Goal: Task Accomplishment & Management: Complete application form

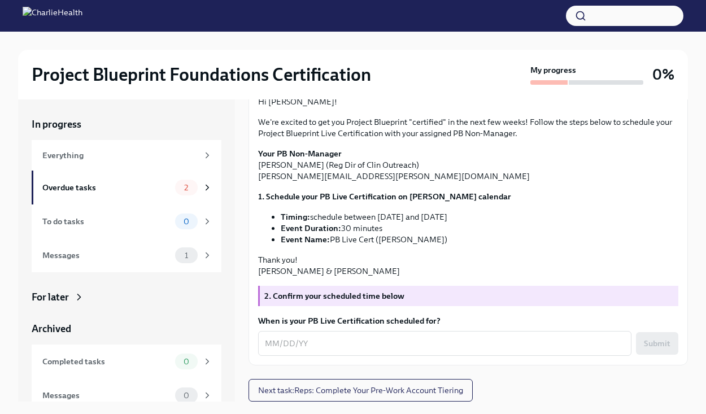
scroll to position [190, 0]
click at [288, 345] on textarea "When is your PB Live Certification scheduled for?" at bounding box center [445, 344] width 360 height 14
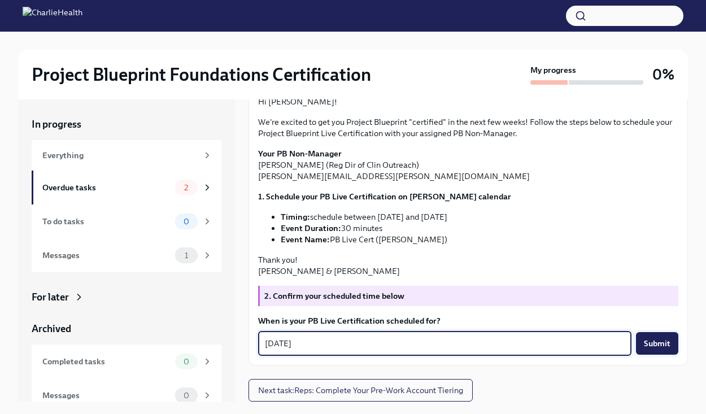
type textarea "[DATE]"
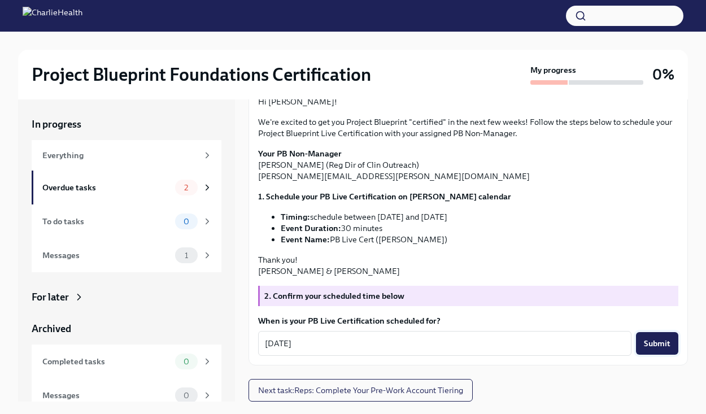
click at [655, 346] on span "Submit" at bounding box center [657, 343] width 27 height 11
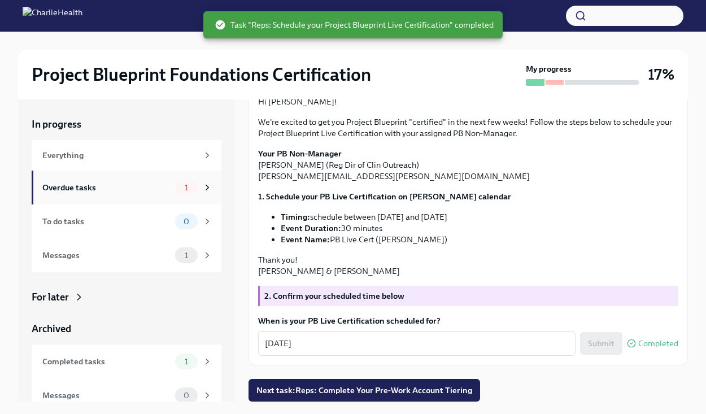
click at [129, 195] on div "Overdue tasks 1" at bounding box center [127, 188] width 170 height 16
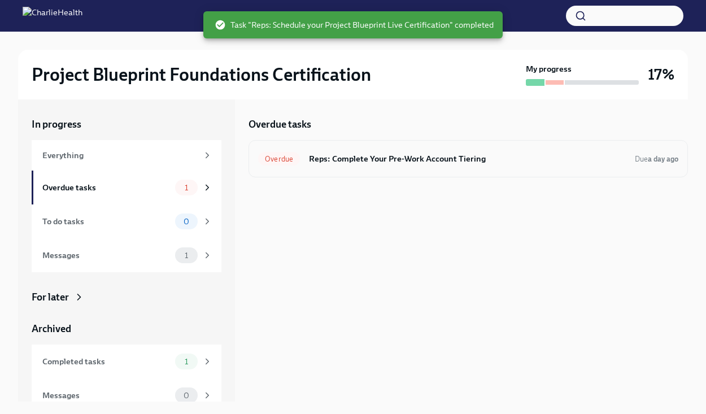
click at [434, 162] on h6 "Reps: Complete Your Pre-Work Account Tiering" at bounding box center [467, 158] width 317 height 12
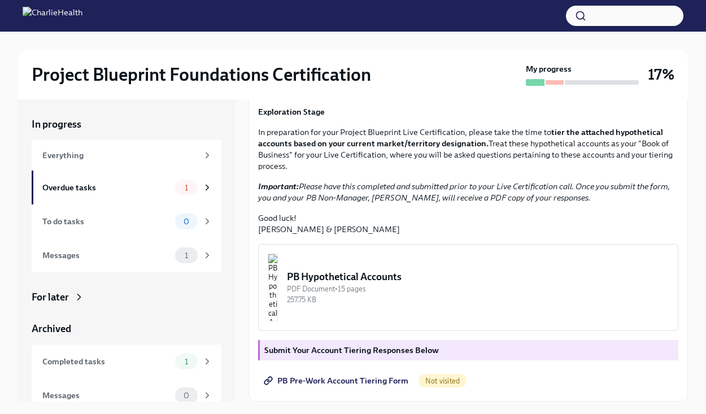
scroll to position [19, 0]
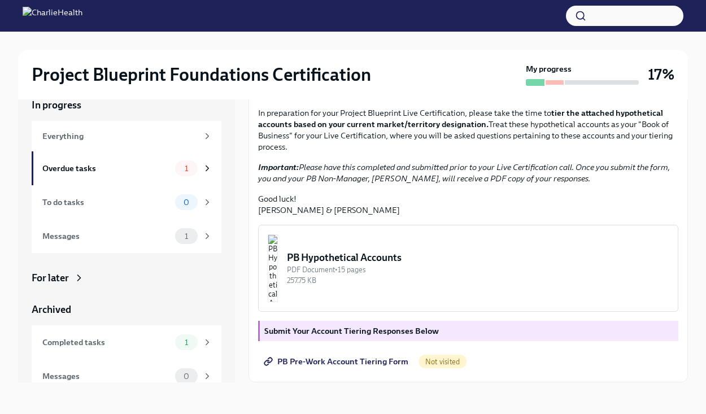
click at [345, 363] on span "PB Pre-Work Account Tiering Form" at bounding box center [337, 361] width 142 height 11
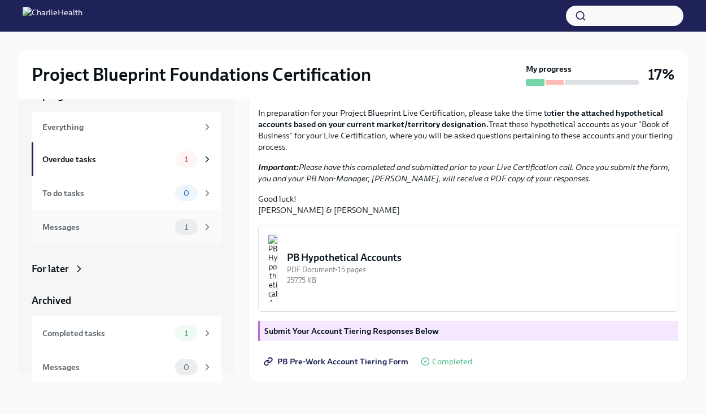
scroll to position [11, 0]
click at [103, 230] on div "Messages" at bounding box center [106, 225] width 128 height 12
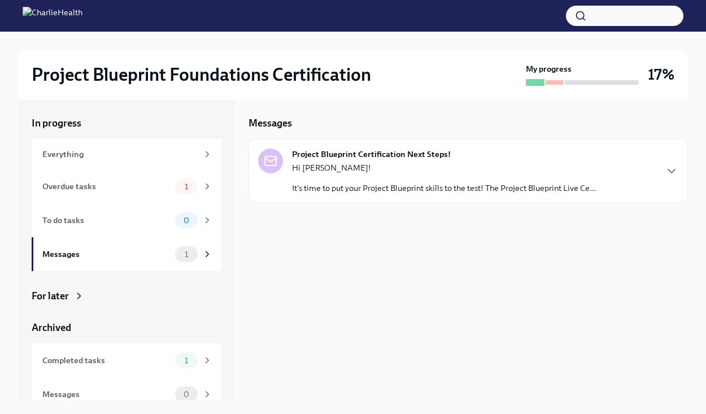
click at [440, 188] on p "It's time to put your Project Blueprint skills to the test! The Project Bluepri…" at bounding box center [444, 187] width 304 height 11
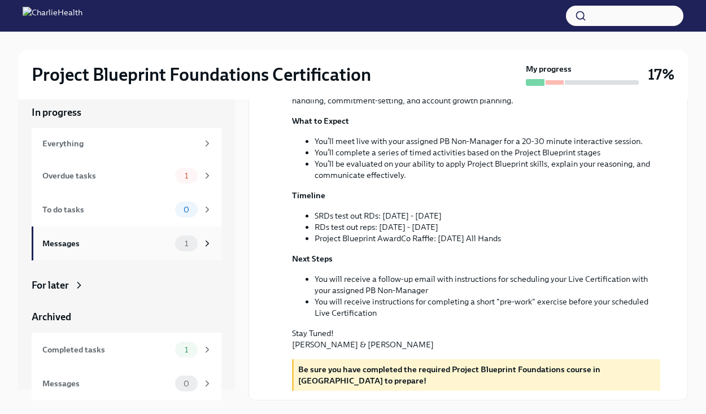
scroll to position [0, 0]
